Goal: Information Seeking & Learning: Learn about a topic

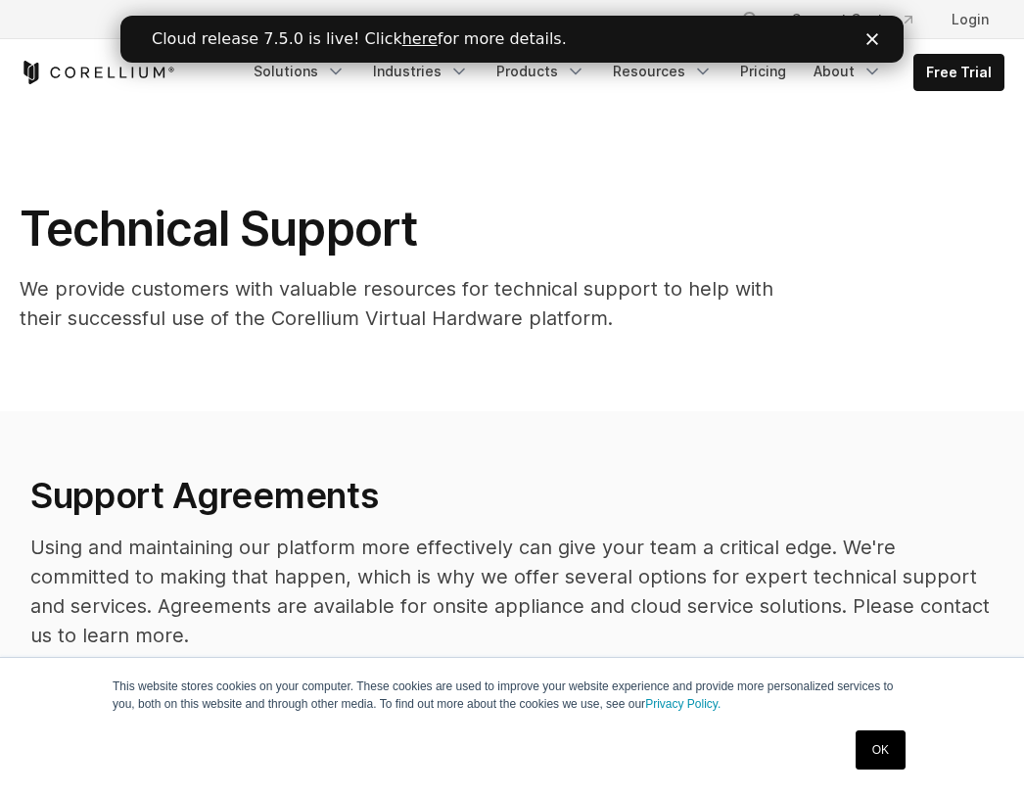
click at [402, 37] on link "here" at bounding box center [419, 38] width 35 height 19
click at [706, 75] on icon "Navigation Menu" at bounding box center [703, 72] width 20 height 20
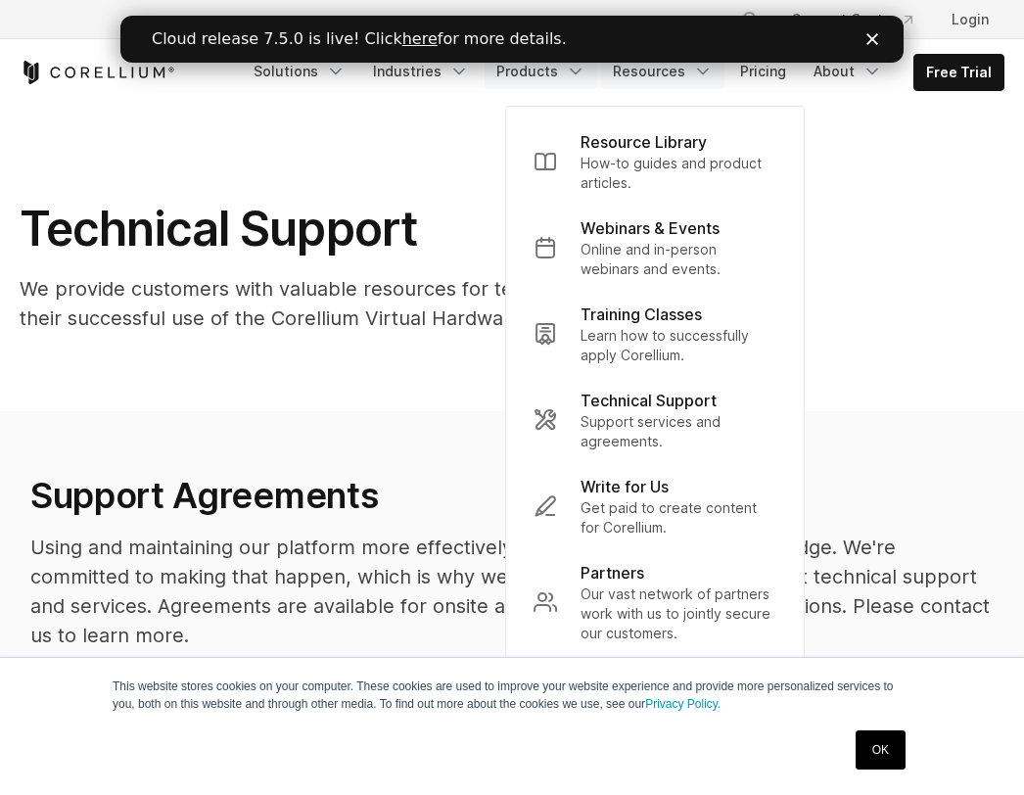
click at [550, 73] on link "Products" at bounding box center [541, 71] width 113 height 35
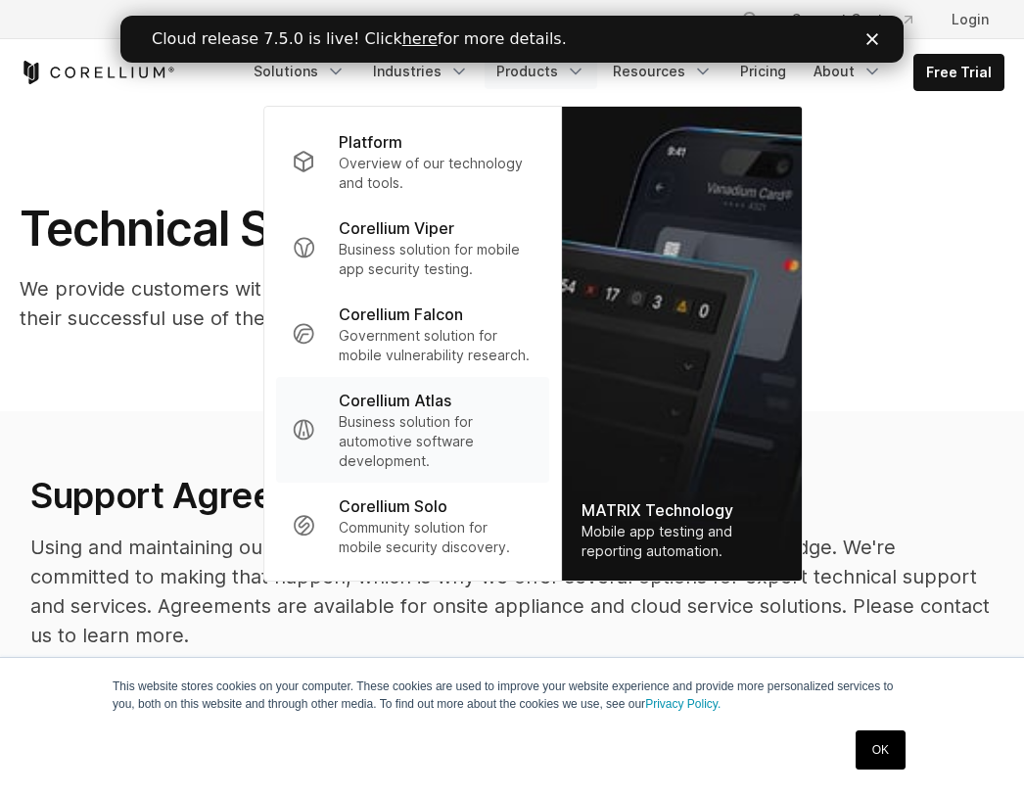
click at [435, 391] on p "Corellium Atlas" at bounding box center [395, 401] width 113 height 24
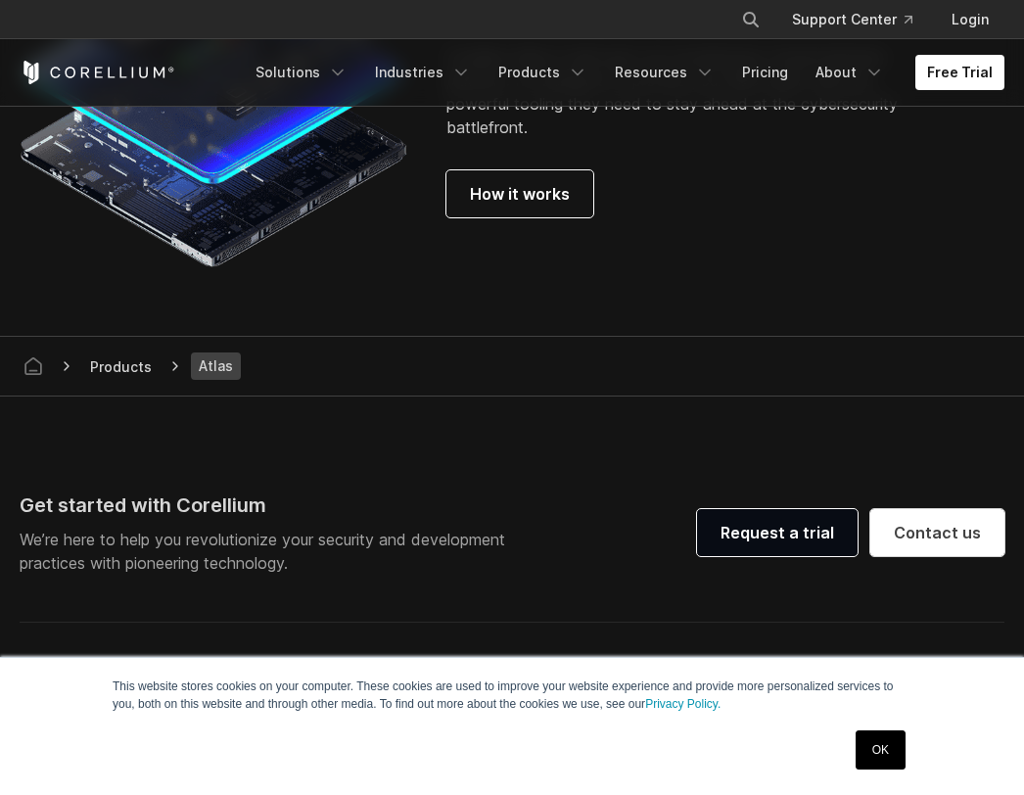
scroll to position [5532, 0]
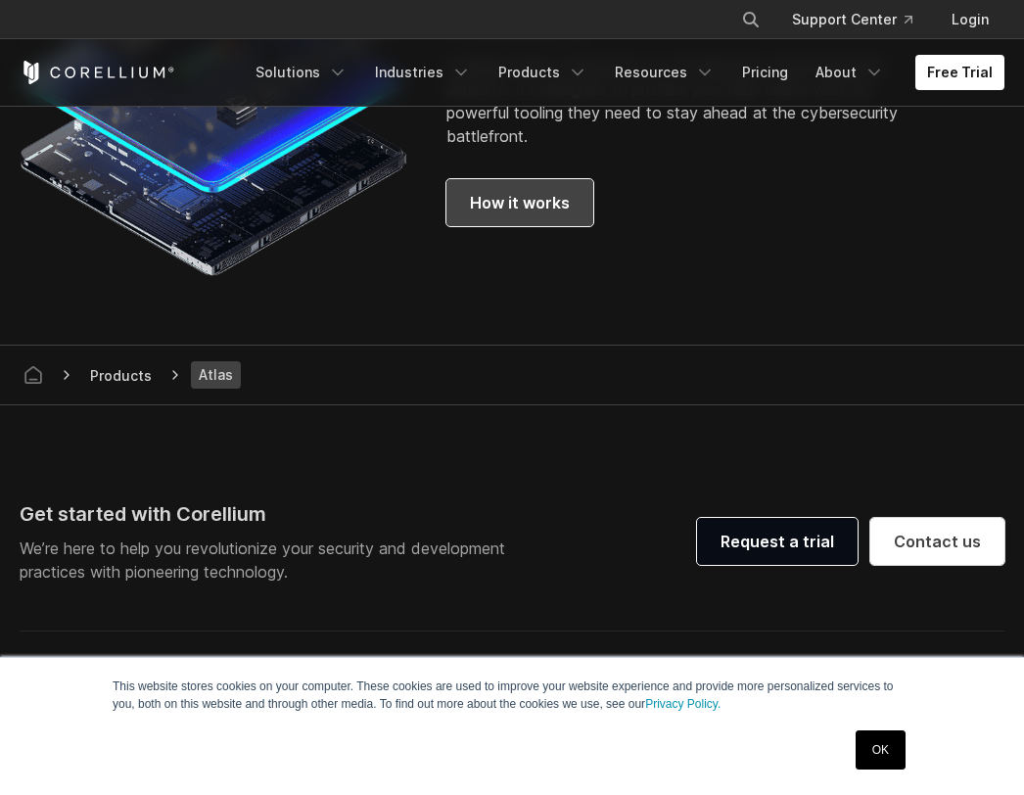
click at [507, 214] on span "How it works" at bounding box center [520, 203] width 100 height 24
